Goal: Information Seeking & Learning: Learn about a topic

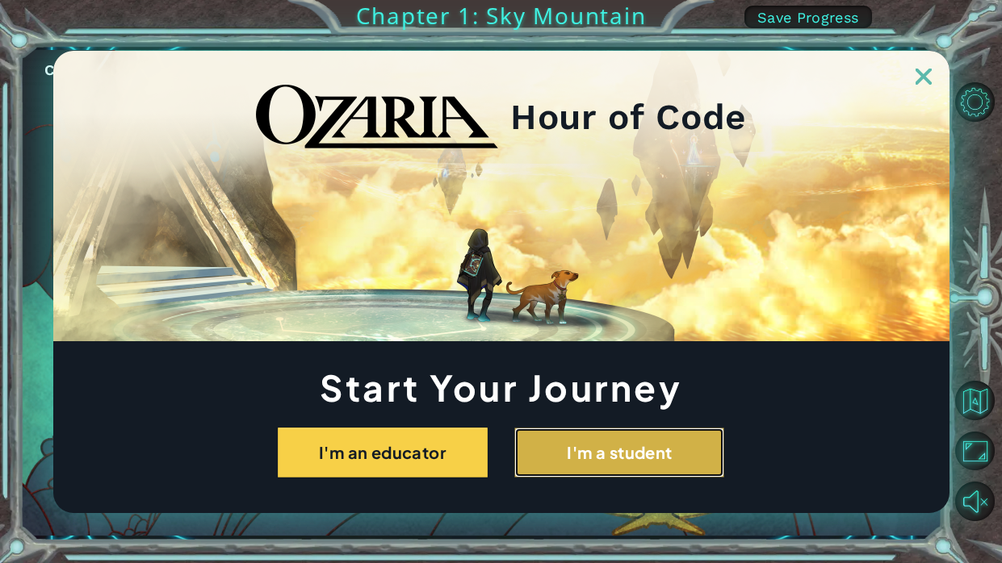
click at [584, 454] on button "I'm a student" at bounding box center [619, 453] width 210 height 50
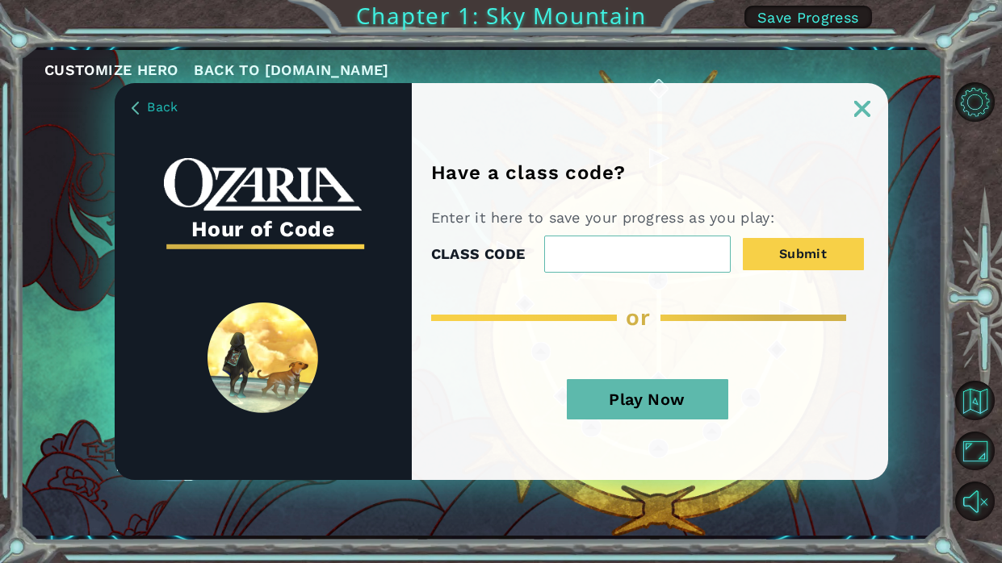
click at [648, 400] on button "Play Now" at bounding box center [647, 399] width 161 height 40
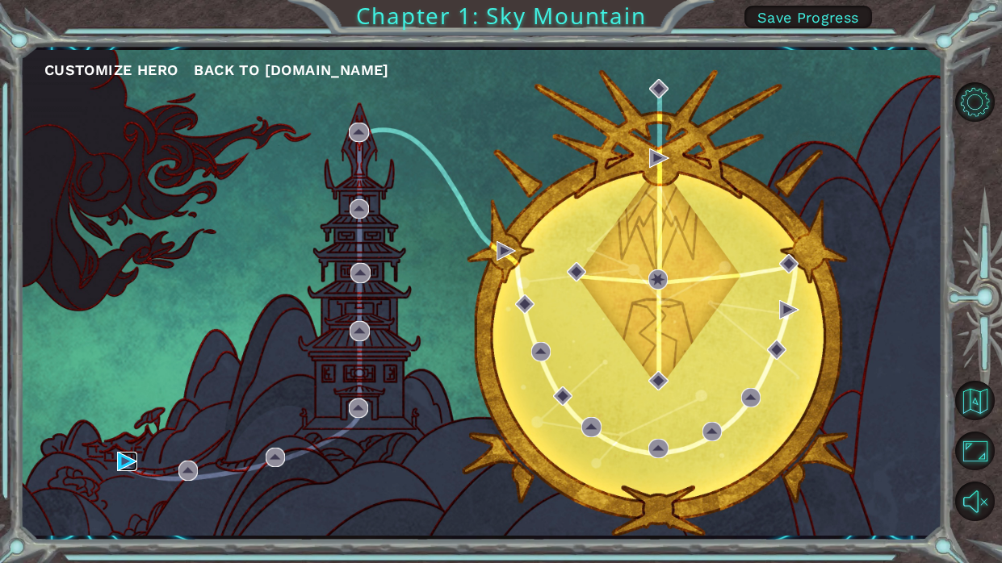
click at [117, 456] on img at bounding box center [126, 461] width 19 height 19
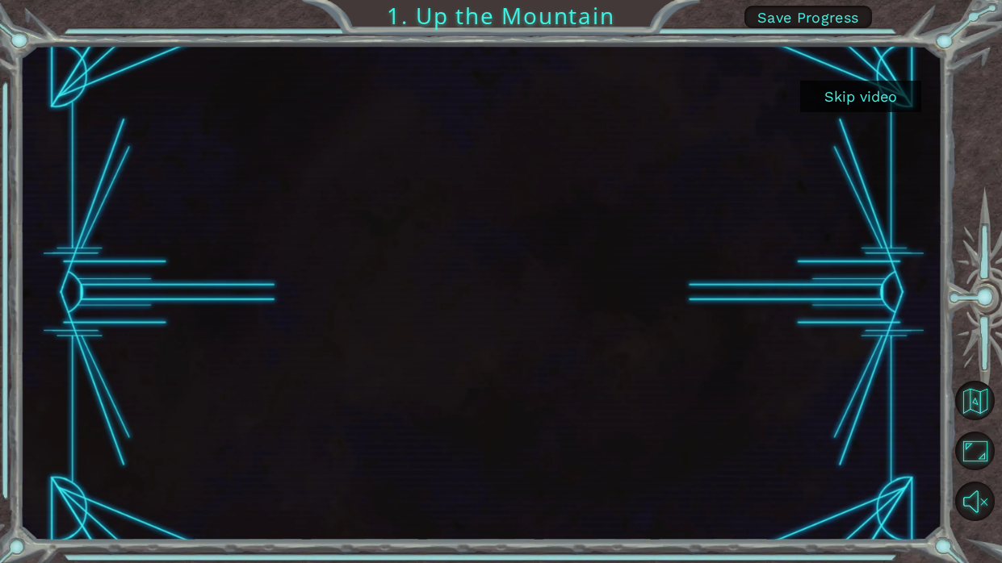
click at [839, 100] on button "Skip video" at bounding box center [860, 96] width 121 height 31
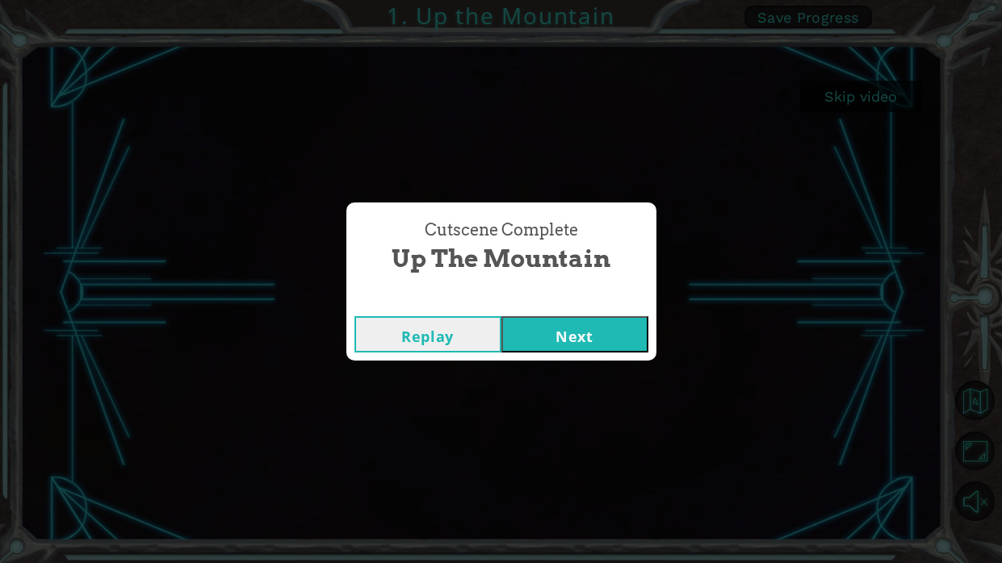
click at [576, 325] on button "Next" at bounding box center [574, 334] width 147 height 36
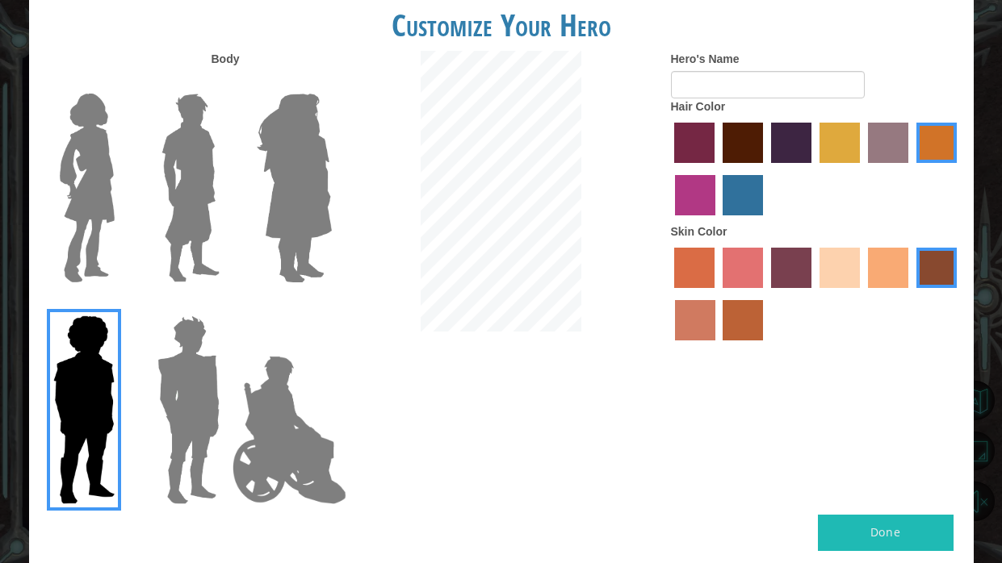
click at [333, 201] on img at bounding box center [294, 188] width 88 height 202
click at [331, 83] on input "Hero Amethyst" at bounding box center [331, 83] width 0 height 0
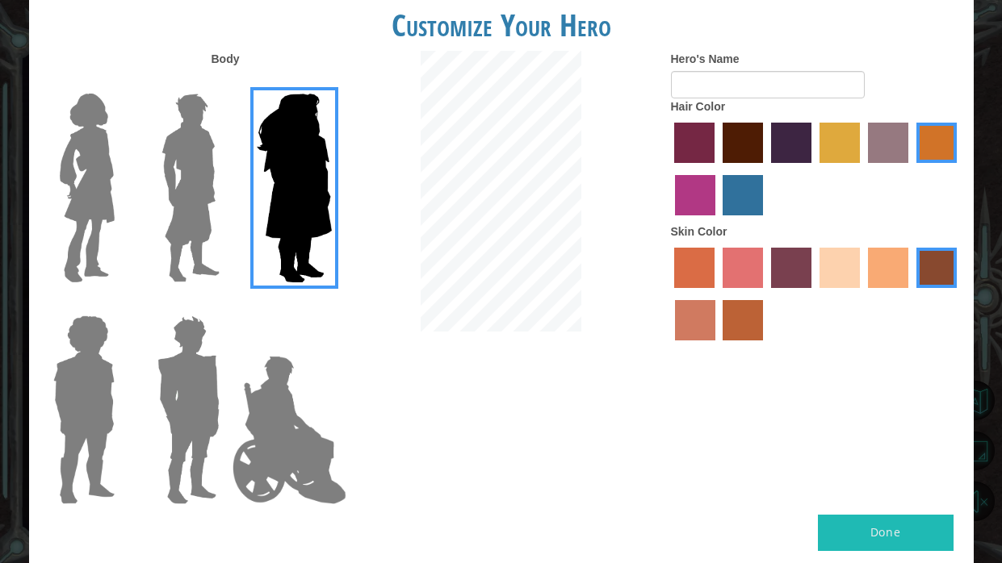
click at [907, 260] on label "tacao skin color" at bounding box center [888, 268] width 40 height 40
click at [862, 294] on input "tacao skin color" at bounding box center [862, 294] width 0 height 0
click at [910, 294] on input "karma skin color" at bounding box center [910, 294] width 0 height 0
click at [862, 294] on input "tacao skin color" at bounding box center [862, 294] width 0 height 0
click at [817, 151] on div at bounding box center [816, 171] width 291 height 105
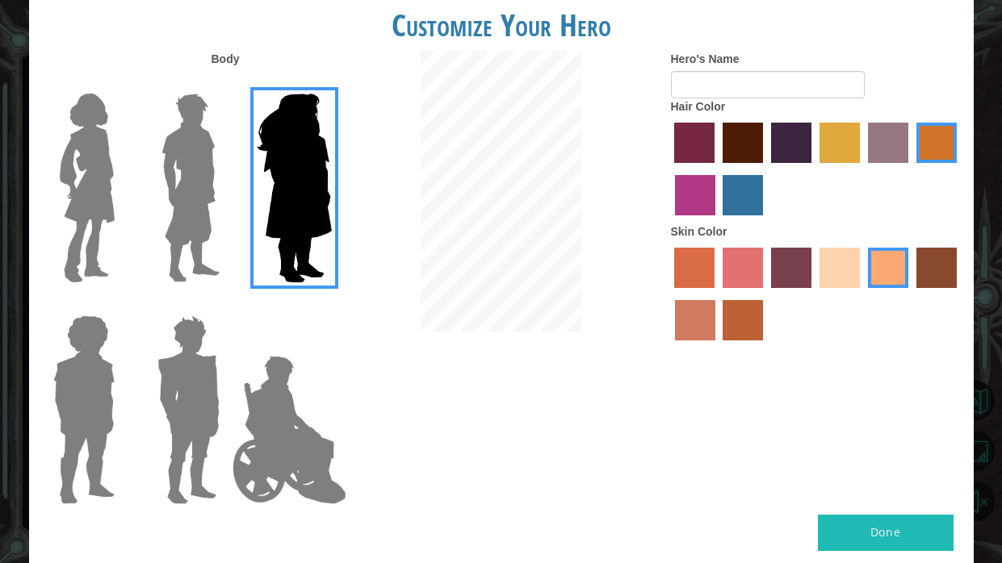
click at [852, 146] on label "tulip tree hair color" at bounding box center [839, 143] width 40 height 40
click at [814, 169] on input "tulip tree hair color" at bounding box center [814, 169] width 0 height 0
click at [845, 270] on label "sandy beach skin color" at bounding box center [839, 268] width 40 height 40
click at [814, 294] on input "sandy beach skin color" at bounding box center [814, 294] width 0 height 0
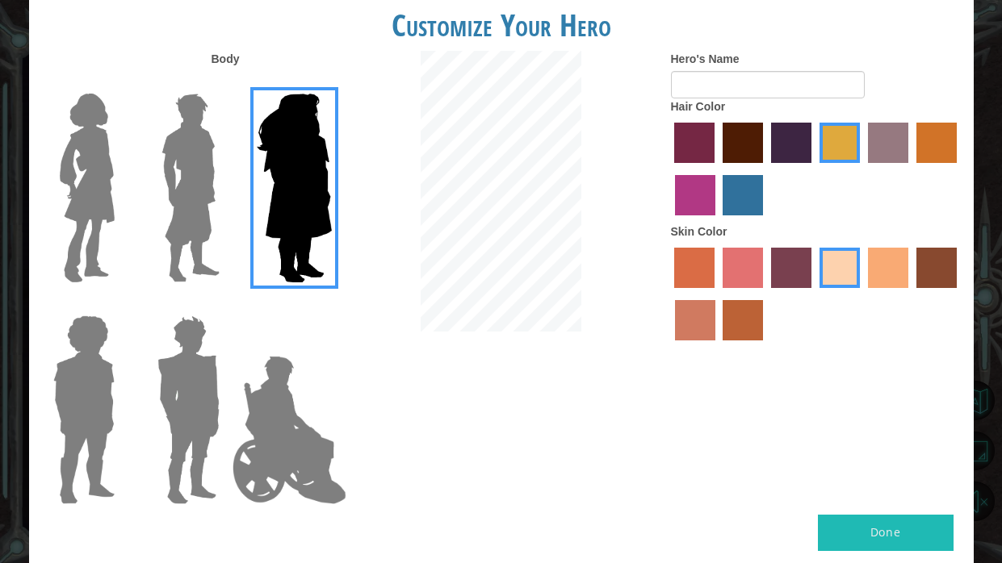
click at [862, 294] on input "tacao skin color" at bounding box center [862, 294] width 0 height 0
click at [814, 294] on input "sandy beach skin color" at bounding box center [814, 294] width 0 height 0
click at [765, 294] on input "tosca skin color" at bounding box center [765, 294] width 0 height 0
click at [163, 376] on img at bounding box center [188, 410] width 75 height 202
click at [226, 305] on input "Hero Garnet" at bounding box center [226, 305] width 0 height 0
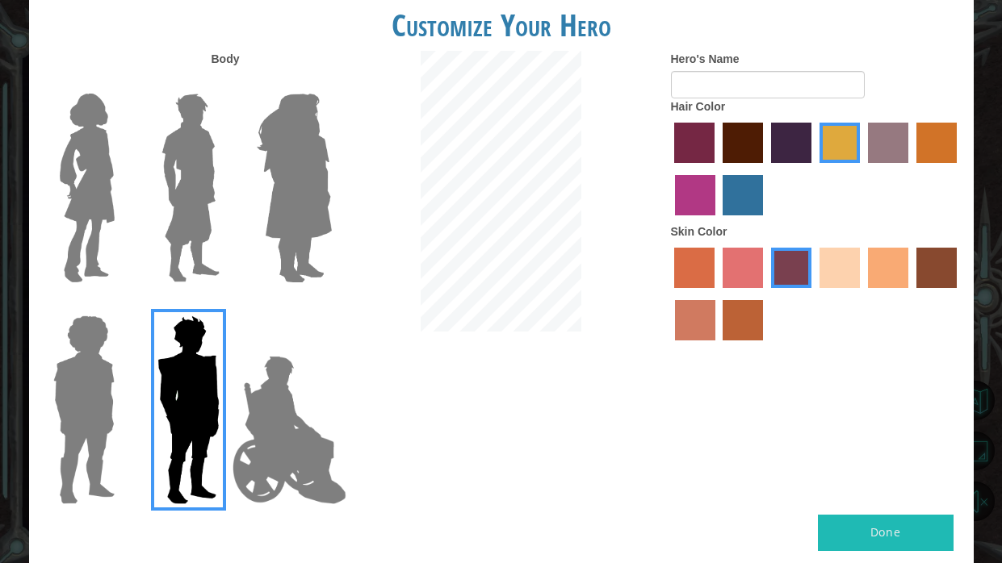
click at [198, 223] on img at bounding box center [191, 188] width 72 height 202
click at [226, 83] on input "Hero Lars" at bounding box center [226, 83] width 0 height 0
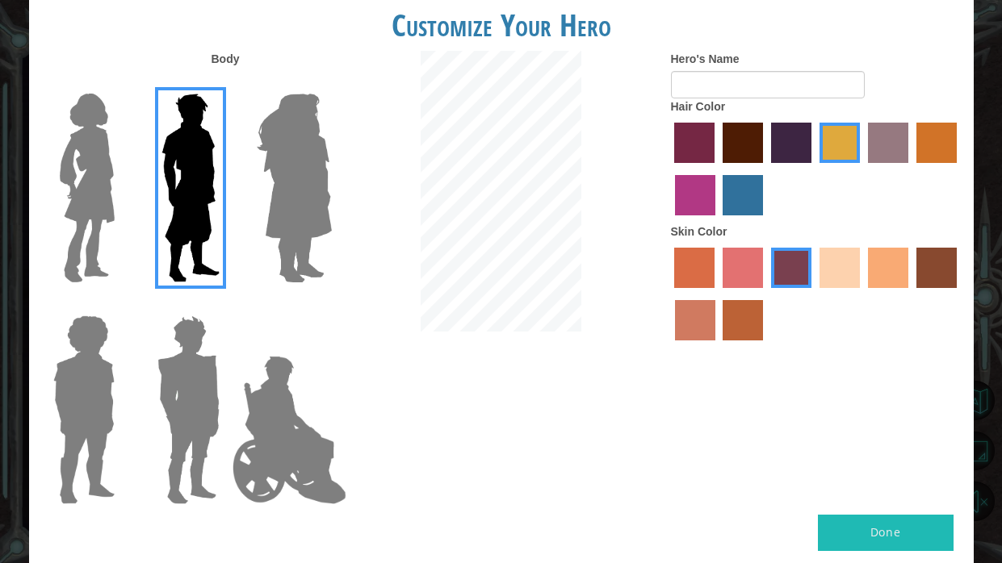
click at [92, 208] on img at bounding box center [87, 188] width 68 height 202
click at [121, 83] on input "Hero Connie" at bounding box center [121, 83] width 0 height 0
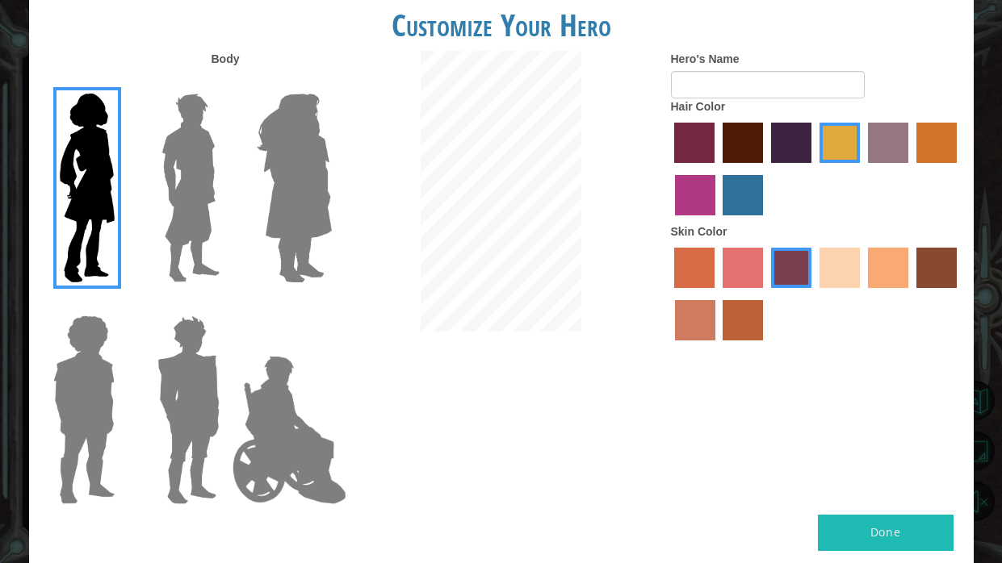
click at [844, 269] on label "sandy beach skin color" at bounding box center [839, 268] width 40 height 40
click at [814, 294] on input "sandy beach skin color" at bounding box center [814, 294] width 0 height 0
click at [720, 98] on label "Hair Color" at bounding box center [698, 106] width 55 height 16
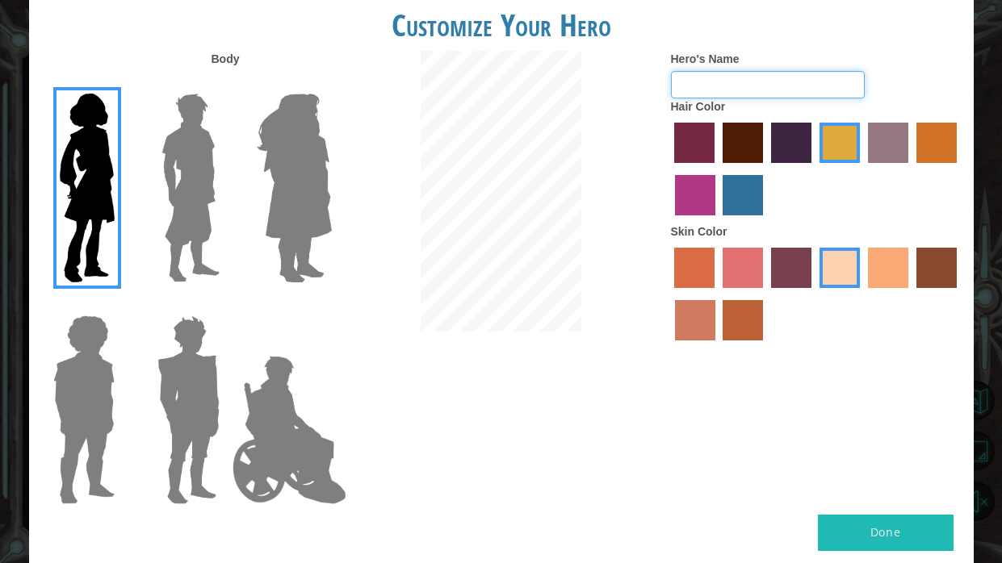
click at [717, 82] on input "Hero's Name" at bounding box center [768, 84] width 194 height 27
type input "v"
type input "Lion62"
click at [872, 517] on button "Done" at bounding box center [886, 533] width 136 height 36
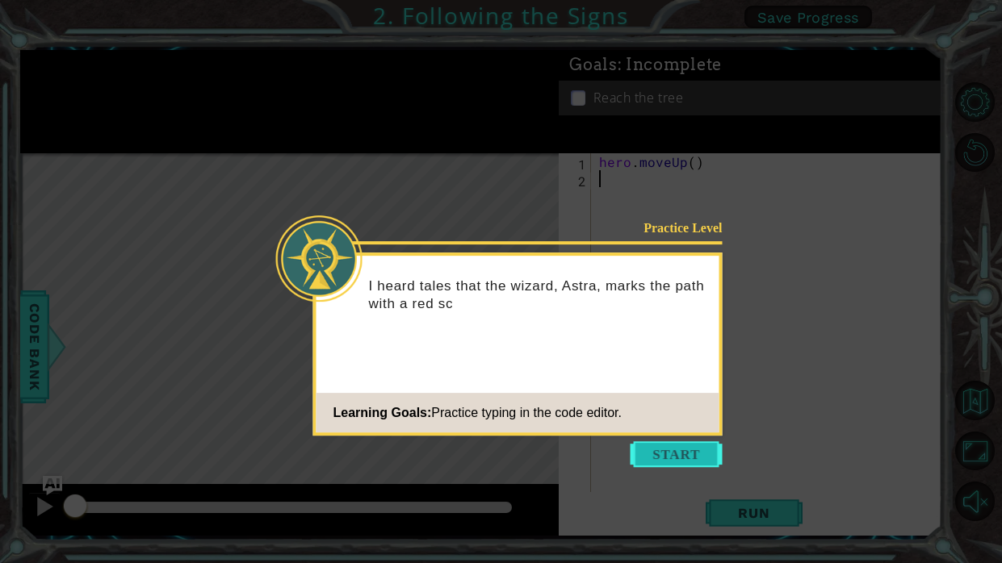
click at [663, 465] on button "Start" at bounding box center [676, 454] width 92 height 26
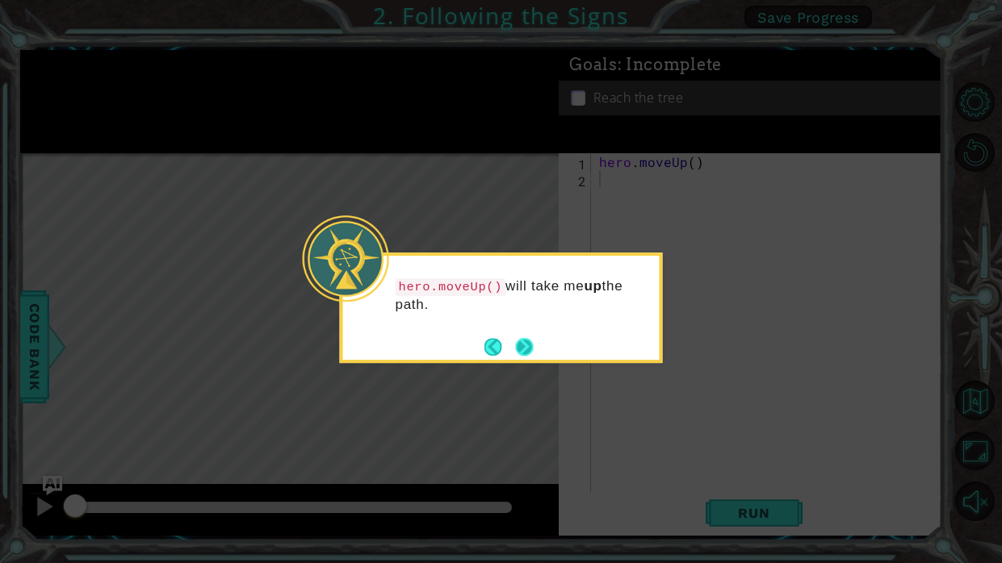
click at [521, 344] on button "Next" at bounding box center [525, 347] width 18 height 18
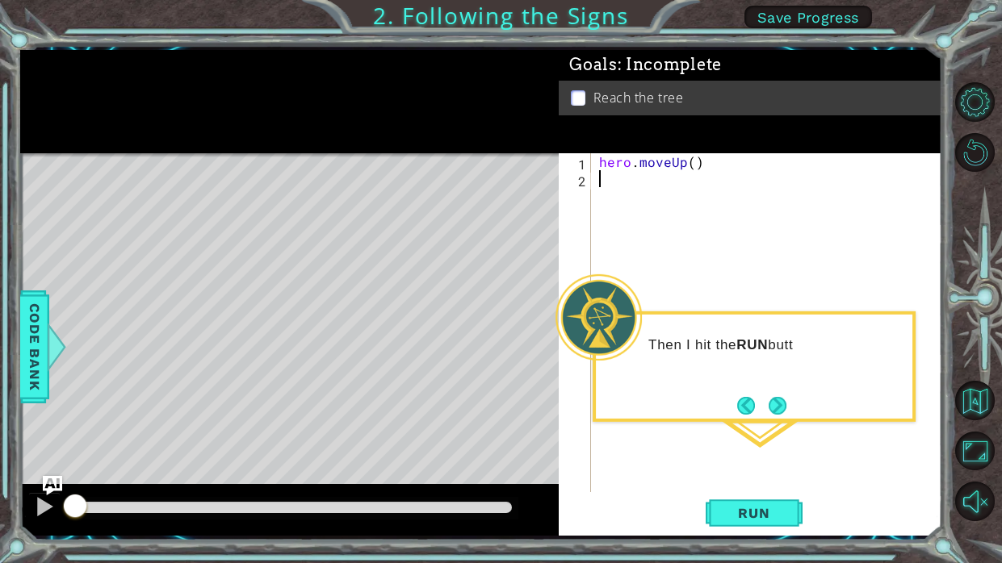
type textarea "hero.moveUp()"
click at [730, 525] on button "Run" at bounding box center [753, 514] width 97 height 38
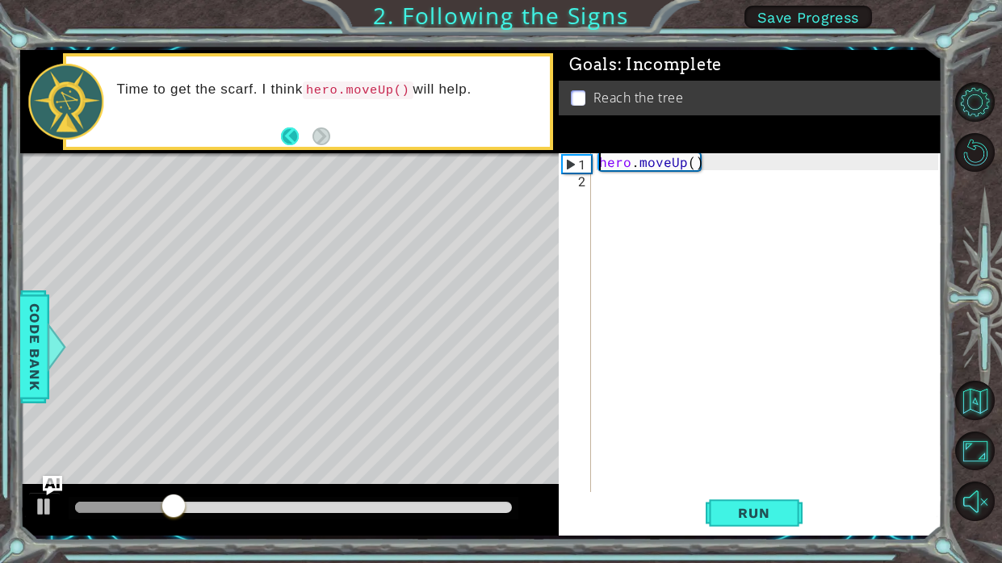
click at [292, 140] on button "Back" at bounding box center [296, 137] width 31 height 18
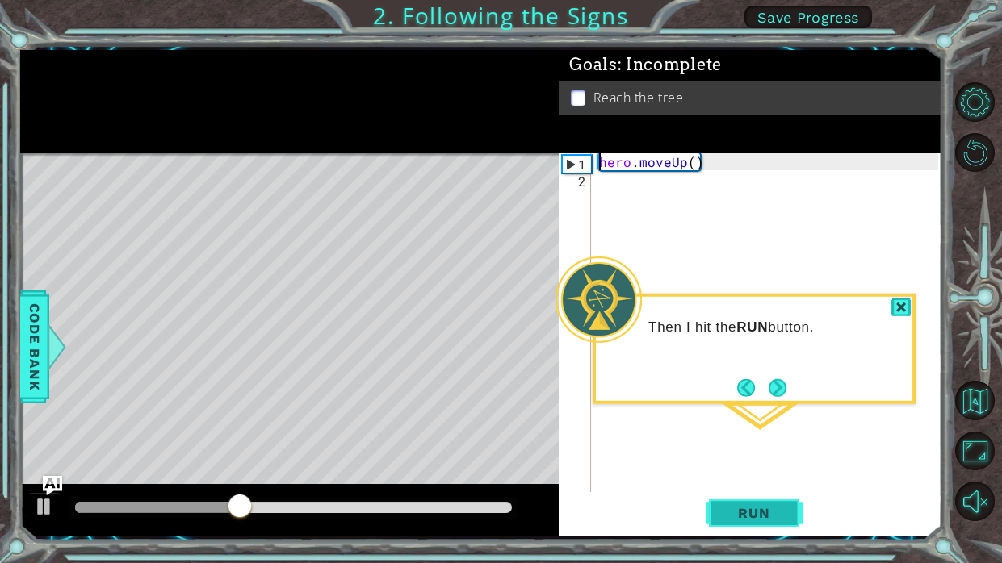
click at [755, 511] on span "Run" at bounding box center [754, 513] width 64 height 16
